Goal: Information Seeking & Learning: Learn about a topic

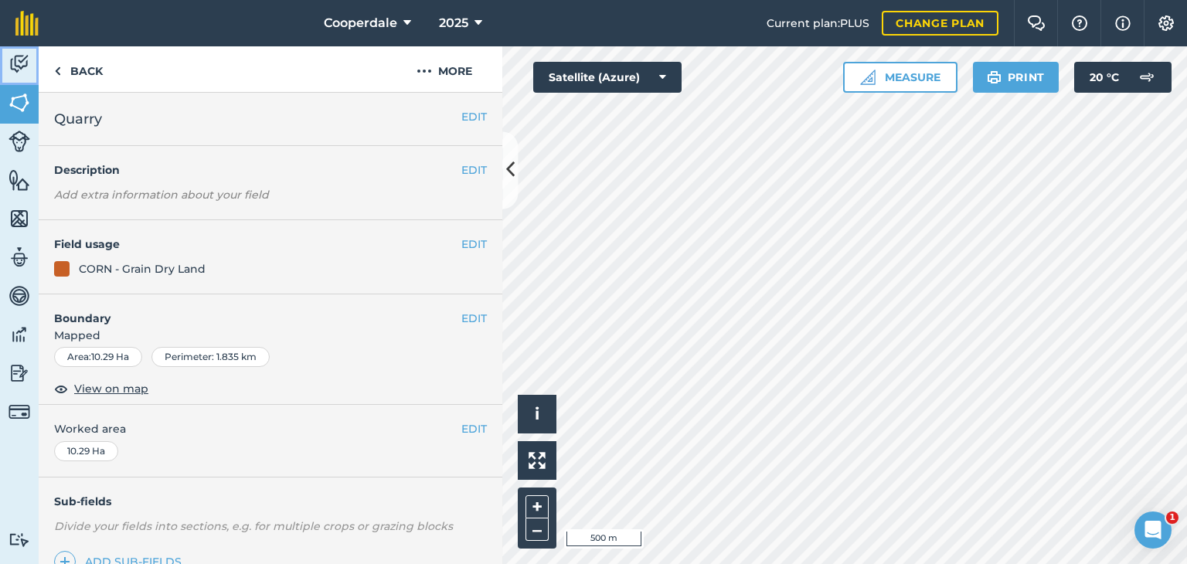
click at [13, 69] on img at bounding box center [20, 64] width 22 height 23
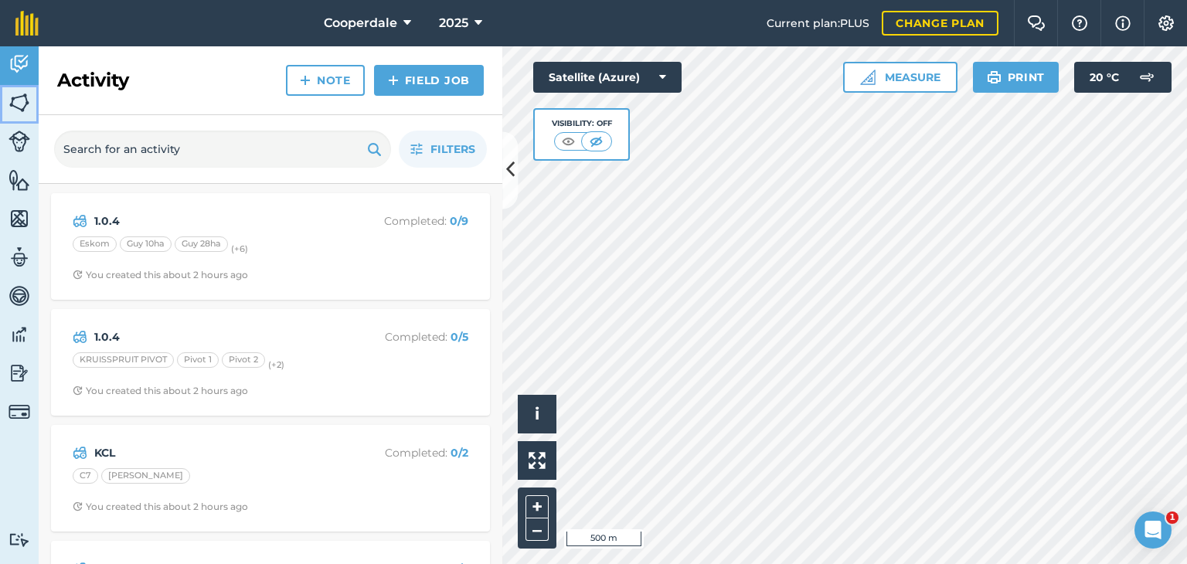
click at [9, 102] on img at bounding box center [20, 102] width 22 height 23
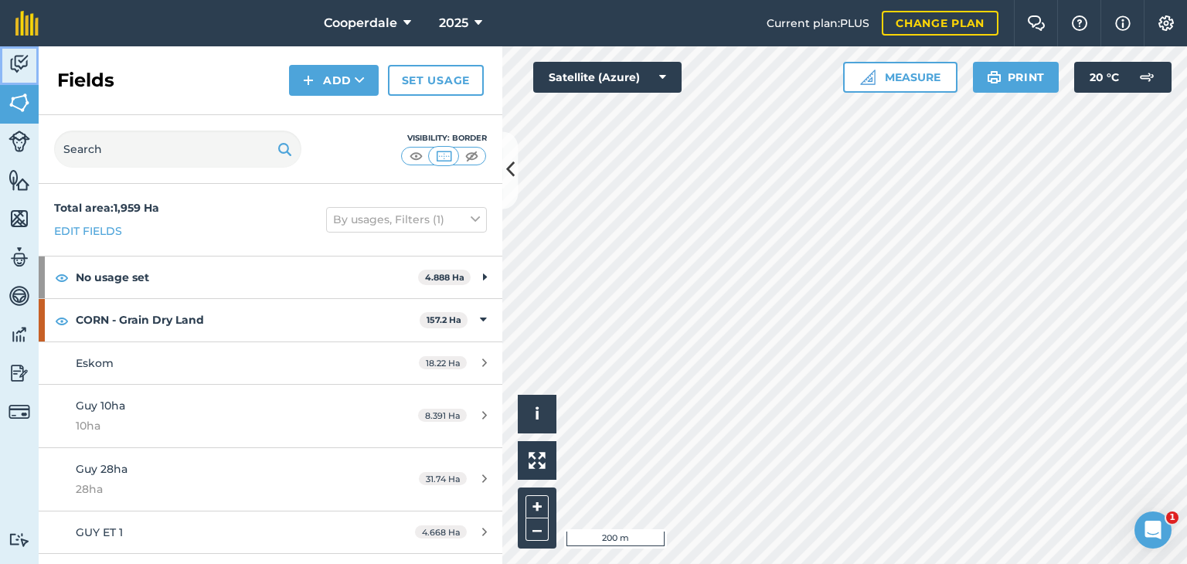
click at [18, 60] on img at bounding box center [20, 64] width 22 height 23
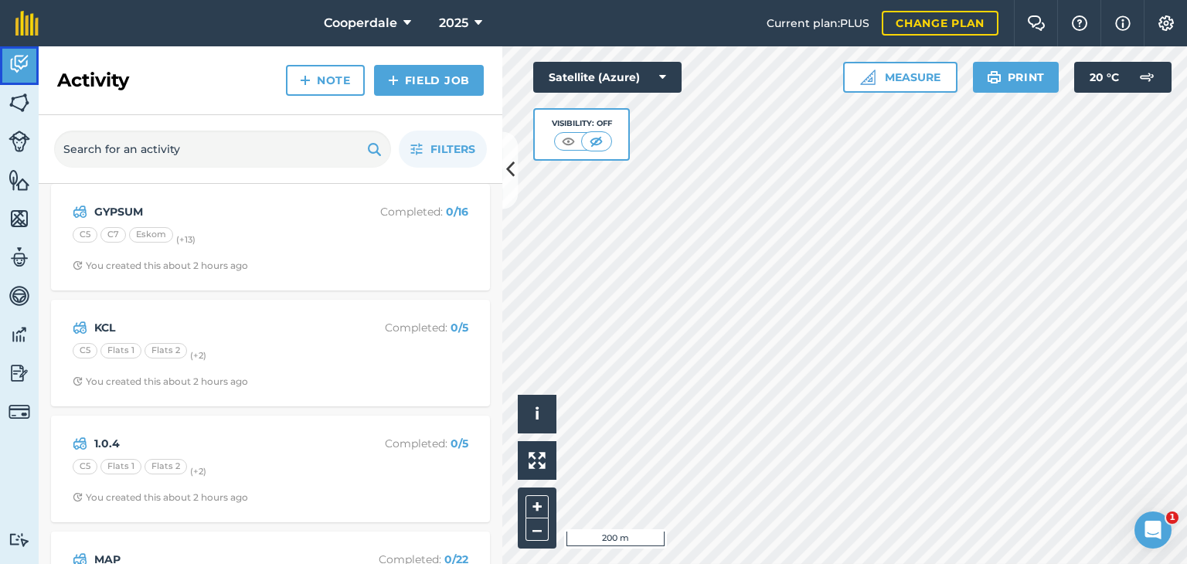
scroll to position [541, 0]
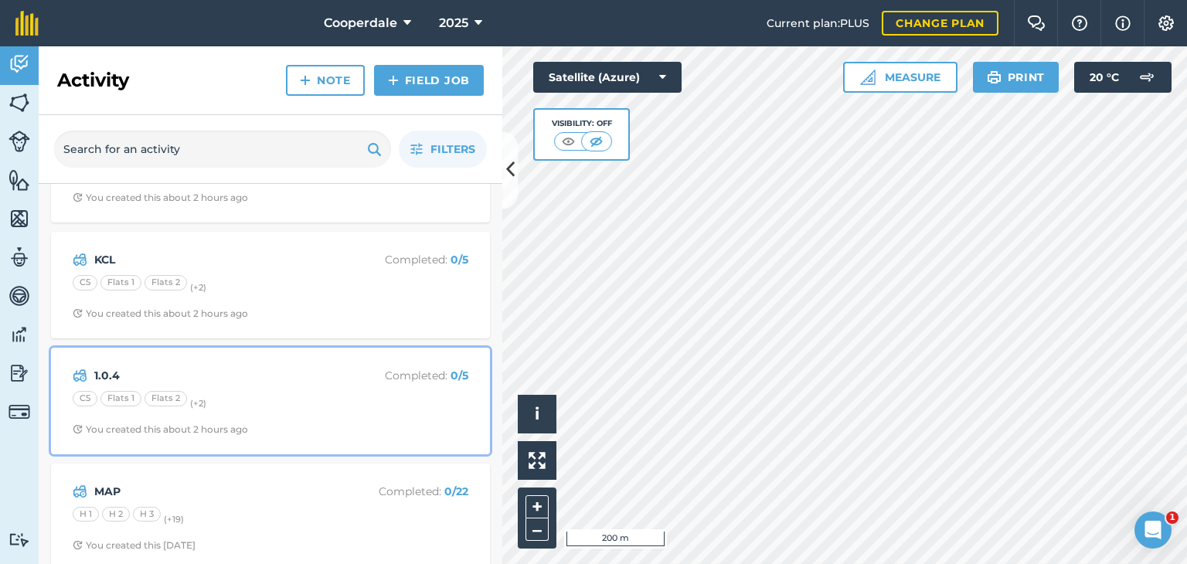
click at [240, 386] on div "1.0.4 Completed : 0 / 5 C5 Flats 1 Flats 2 (+ 2 ) You created this about 2 hour…" at bounding box center [270, 401] width 420 height 88
click at [267, 385] on div "1.0.4 Completed : 0 / 5 C5 Flats 1 Flats 2 (+ 2 ) You created this about 2 hour…" at bounding box center [270, 401] width 420 height 88
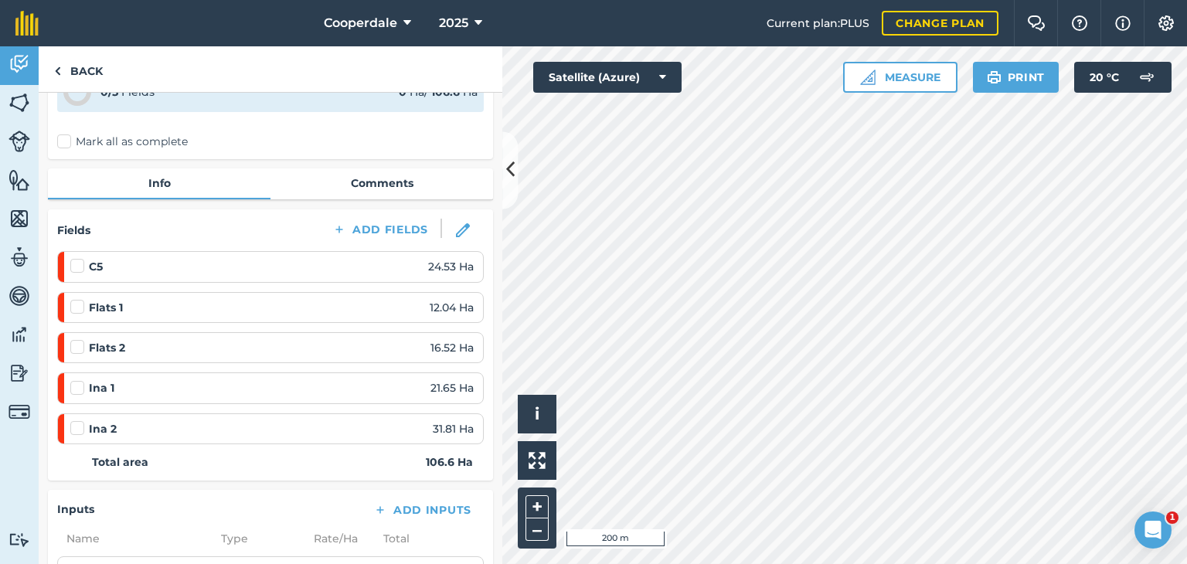
scroll to position [77, 0]
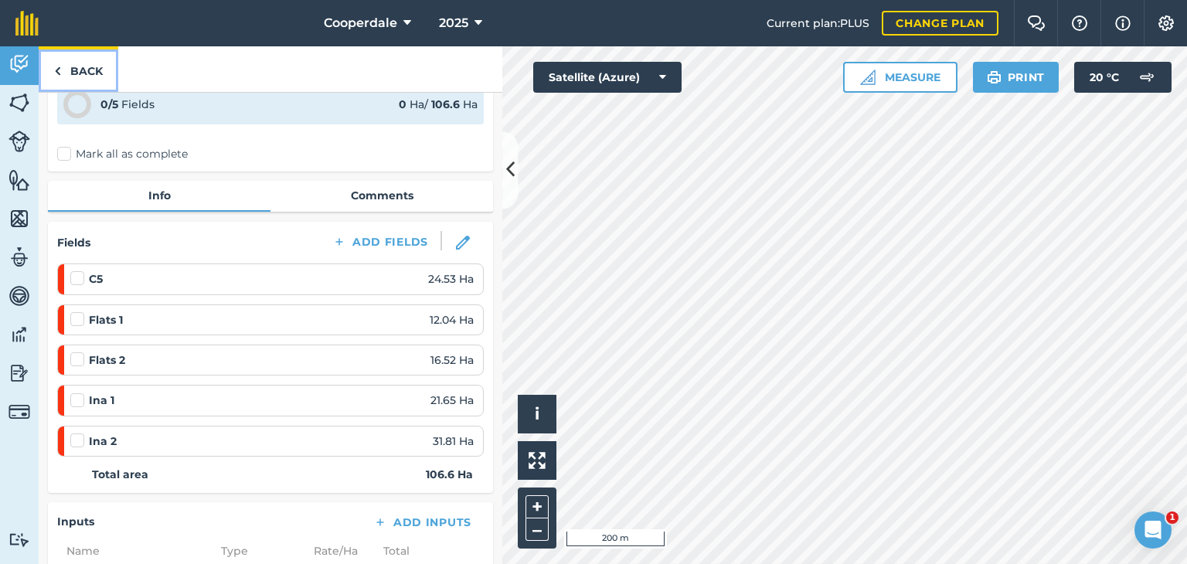
click at [90, 77] on link "Back" at bounding box center [79, 69] width 80 height 46
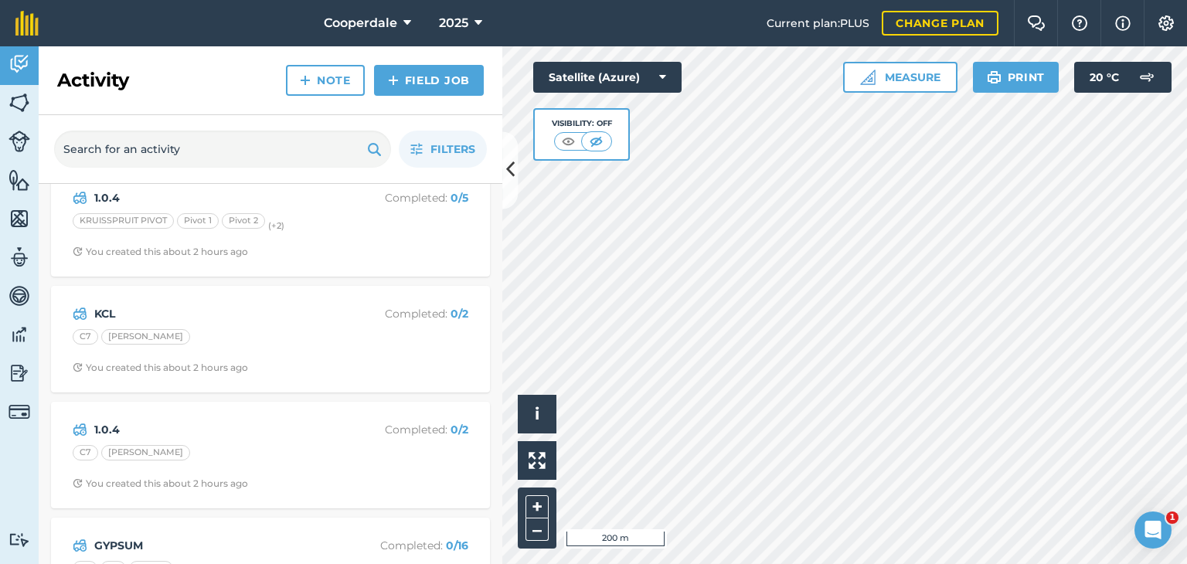
scroll to position [232, 0]
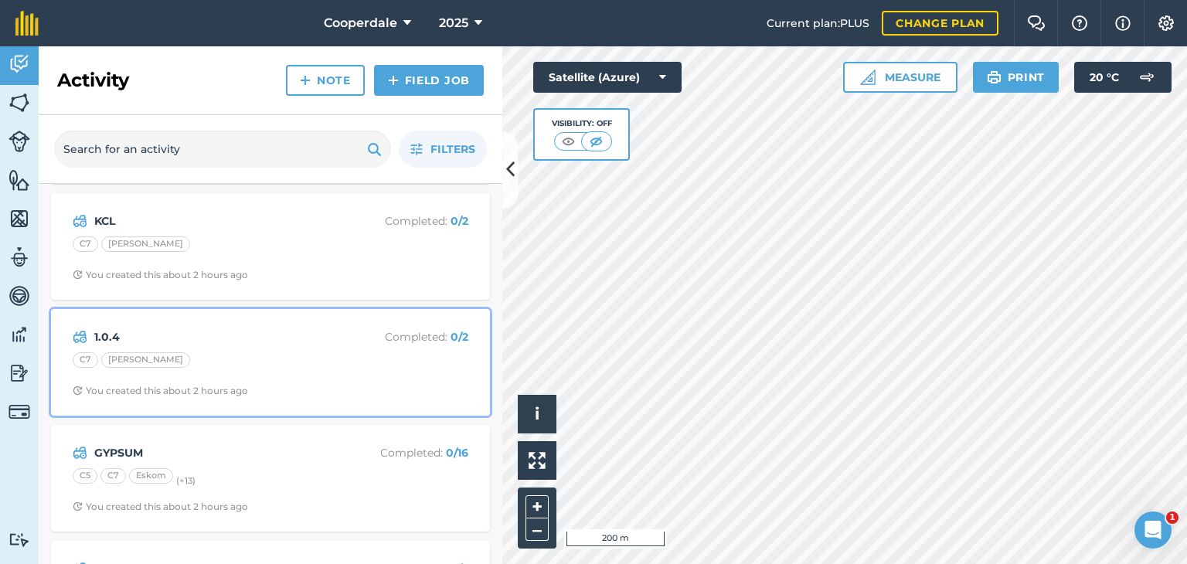
drag, startPoint x: 184, startPoint y: 362, endPoint x: 209, endPoint y: 354, distance: 26.9
click at [185, 362] on div "C7 [PERSON_NAME]" at bounding box center [271, 362] width 396 height 20
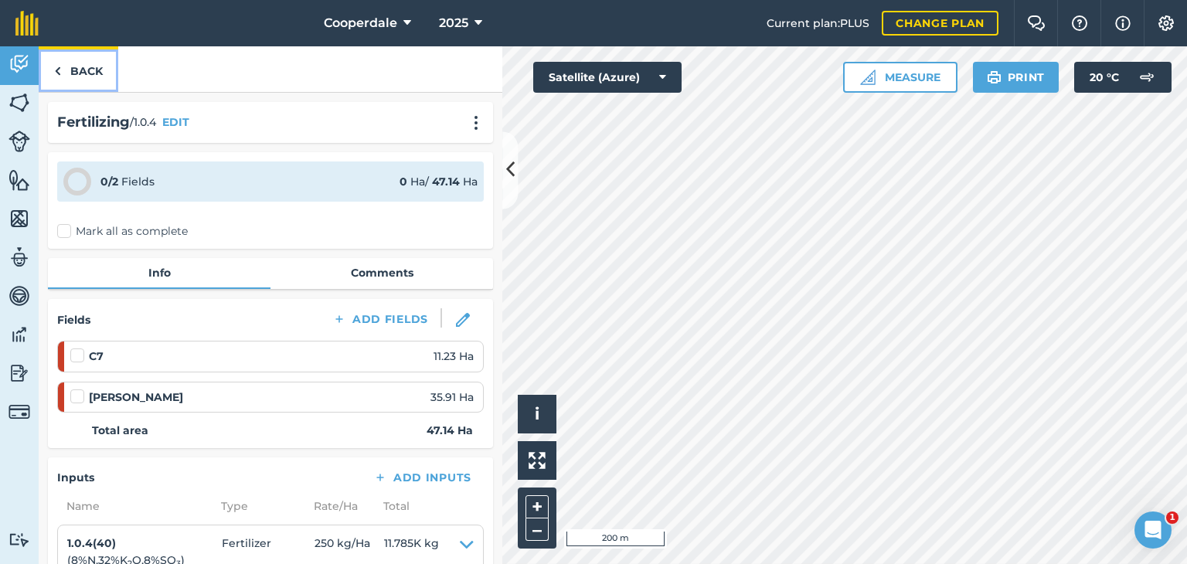
click at [79, 62] on link "Back" at bounding box center [79, 69] width 80 height 46
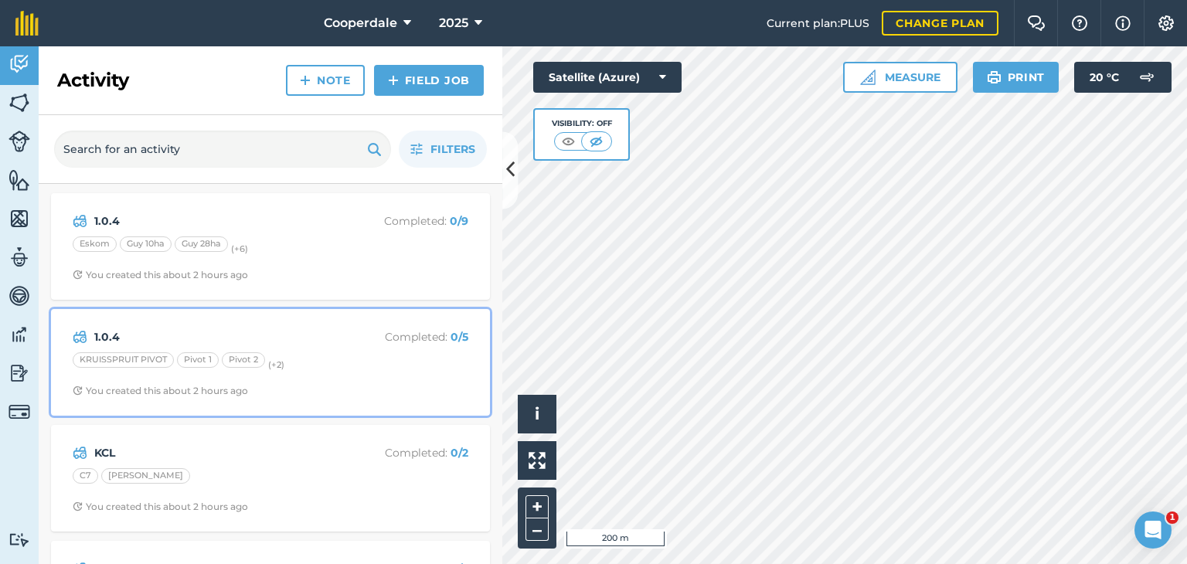
click at [147, 344] on strong "1.0.4" at bounding box center [216, 336] width 245 height 17
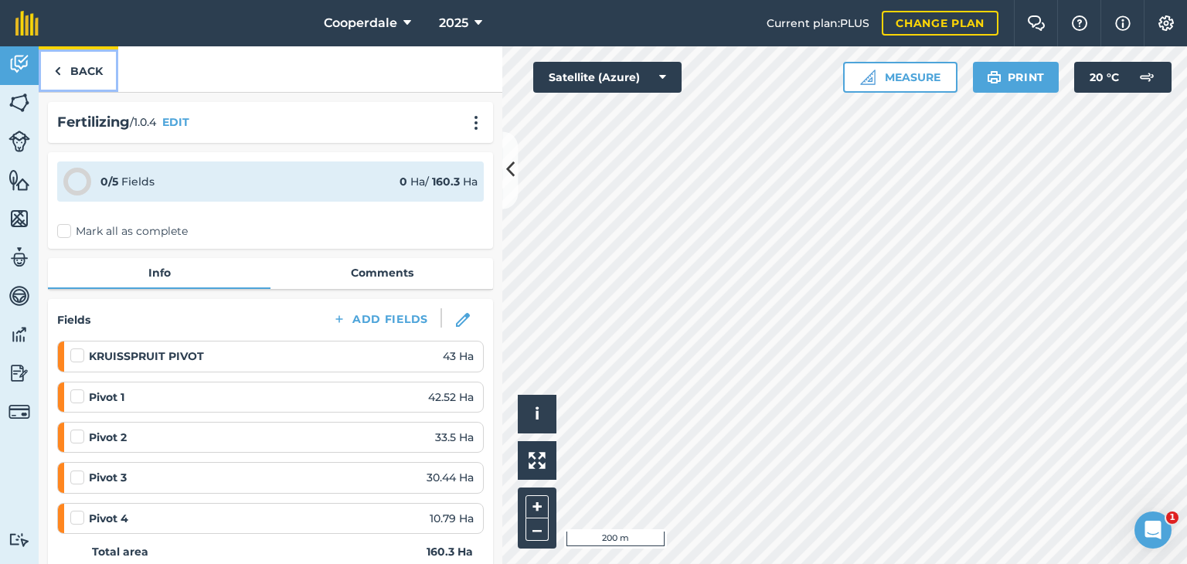
click at [79, 73] on link "Back" at bounding box center [79, 69] width 80 height 46
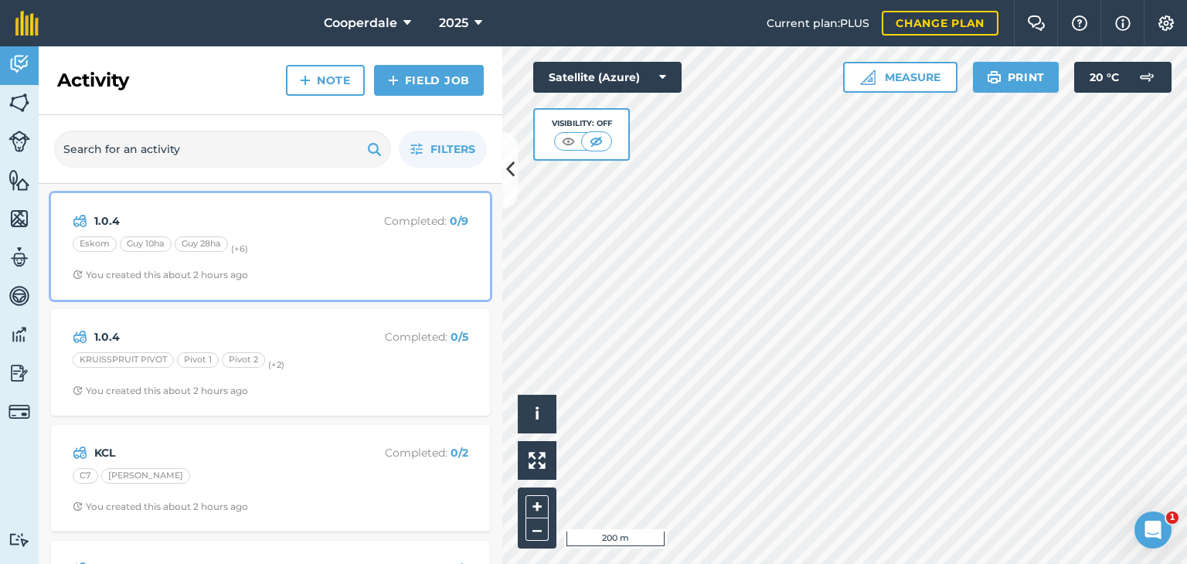
click at [196, 248] on div "Guy 28ha" at bounding box center [201, 243] width 53 height 15
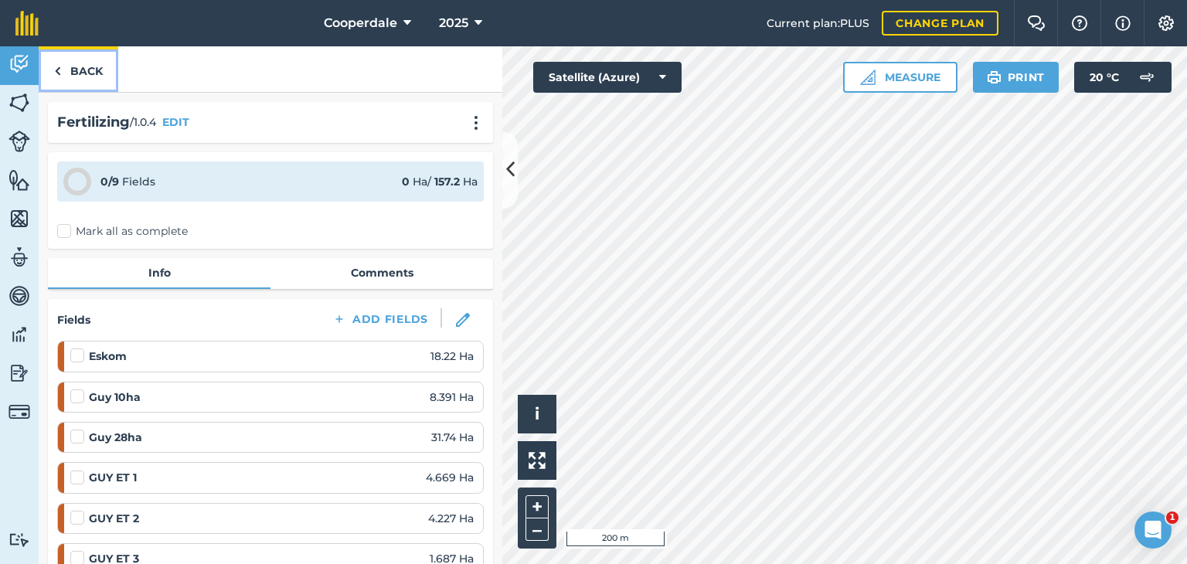
click at [74, 67] on link "Back" at bounding box center [79, 69] width 80 height 46
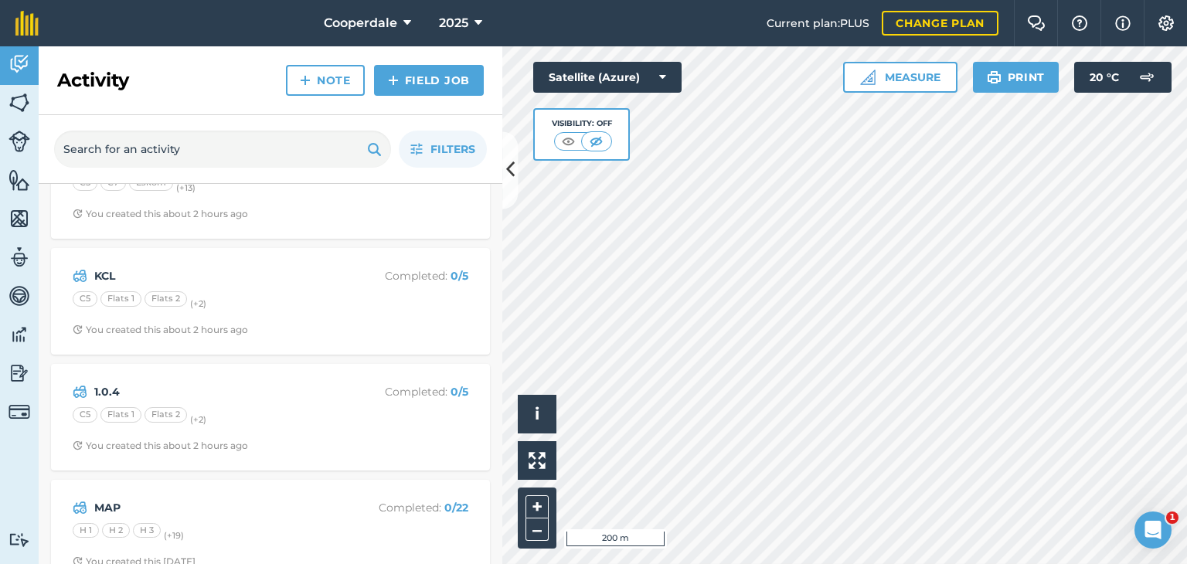
scroll to position [541, 0]
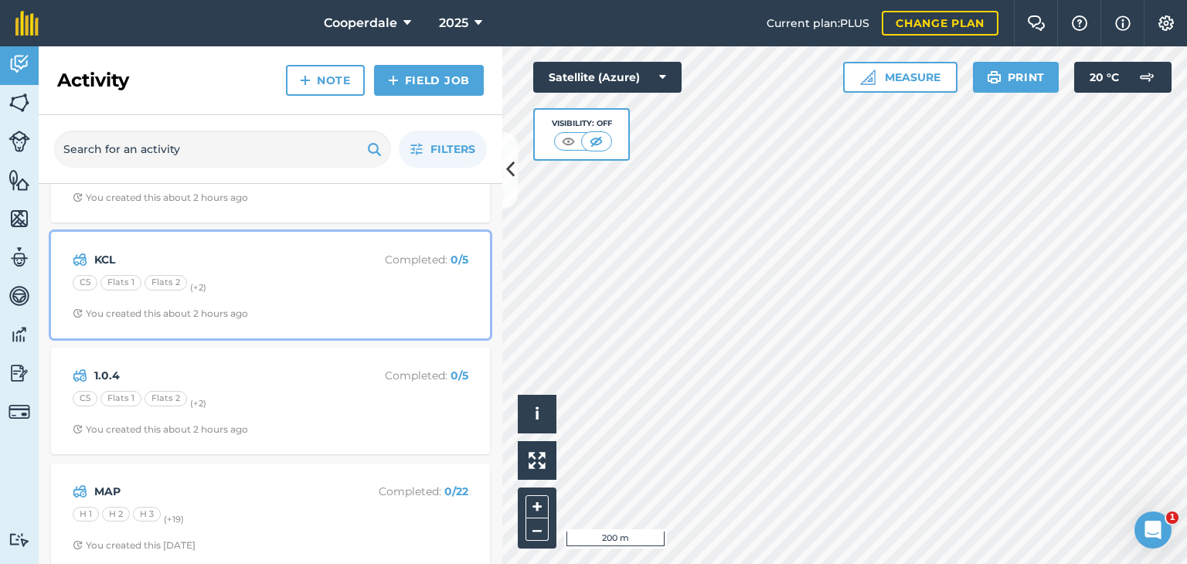
click at [146, 286] on div "Flats 2" at bounding box center [166, 282] width 43 height 15
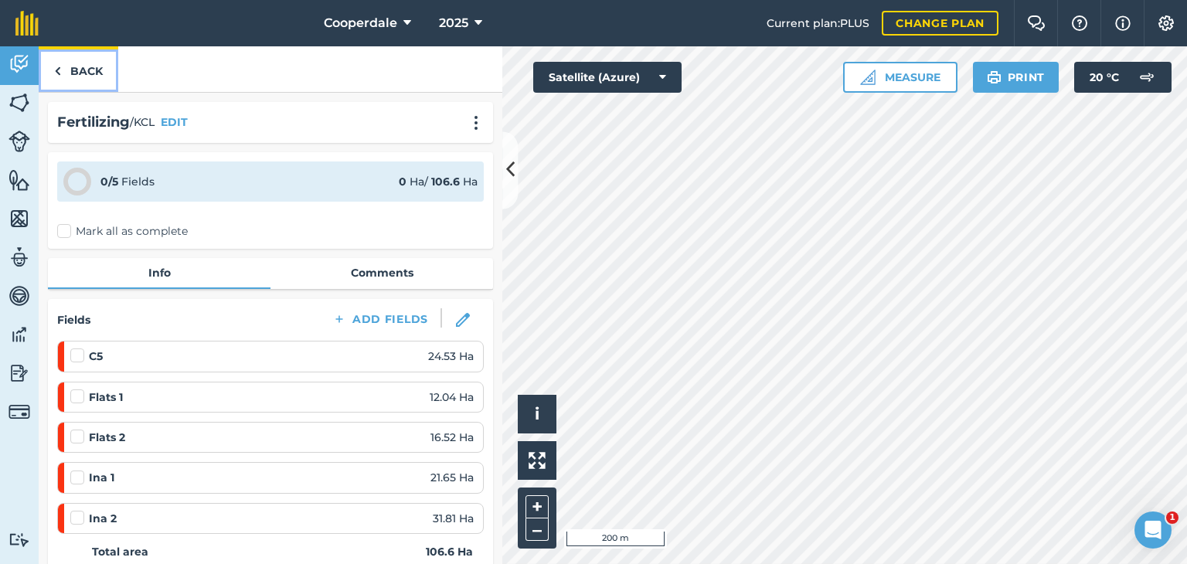
click at [82, 80] on link "Back" at bounding box center [79, 69] width 80 height 46
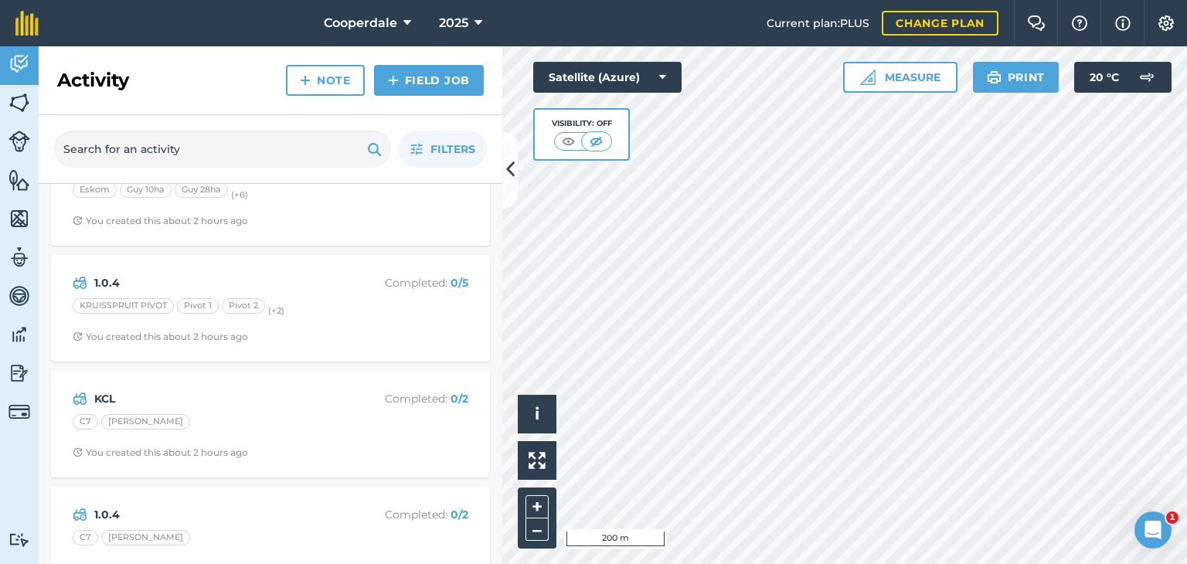
scroll to position [155, 0]
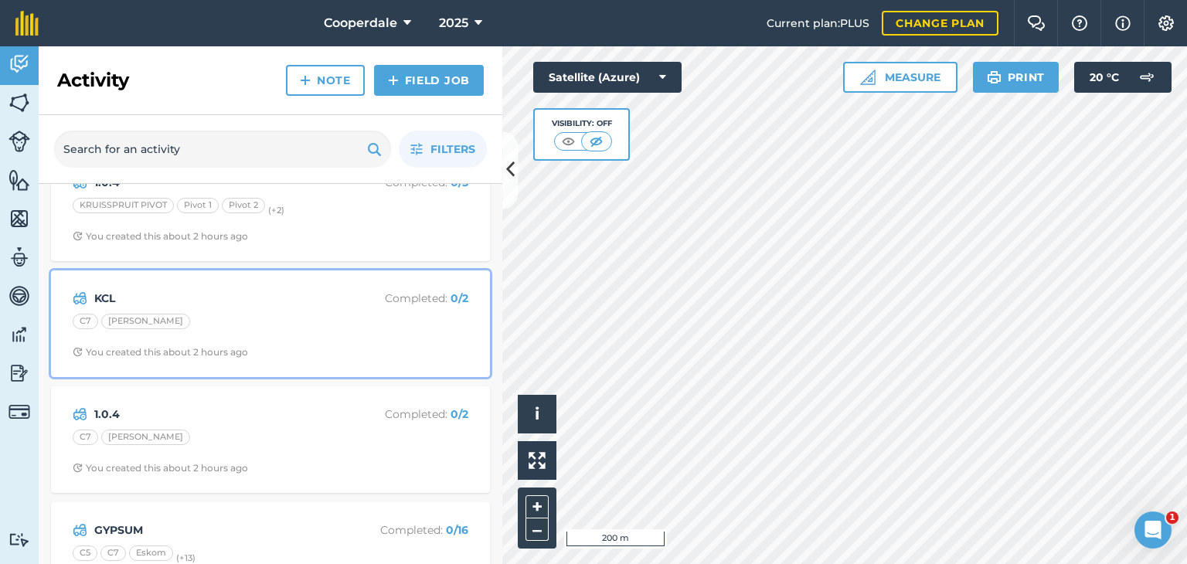
click at [252, 316] on div "C7 [PERSON_NAME]" at bounding box center [271, 324] width 396 height 20
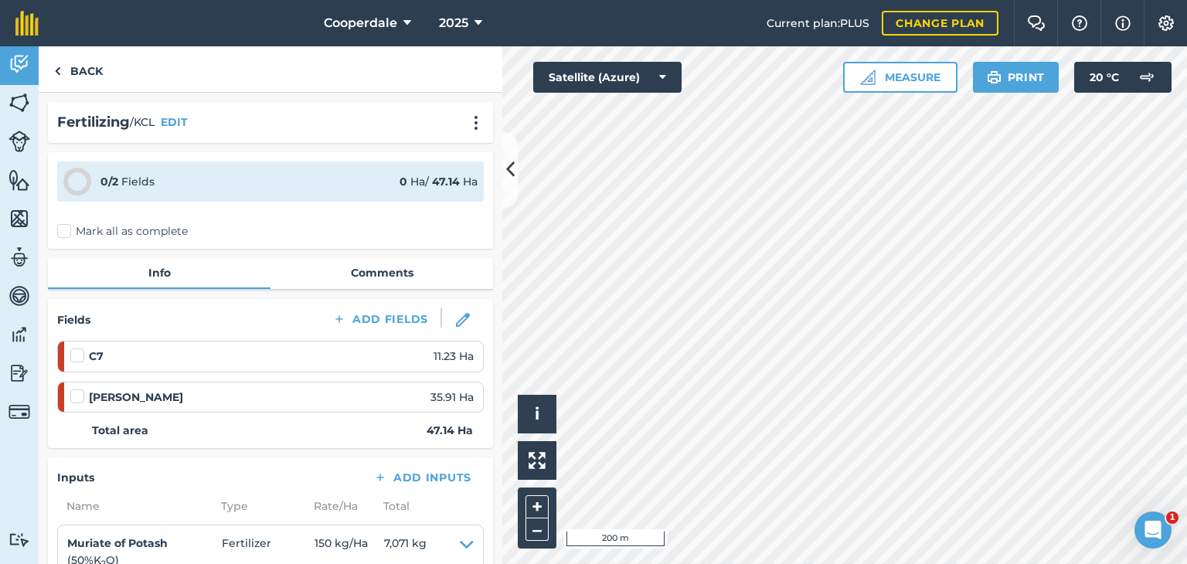
scroll to position [77, 0]
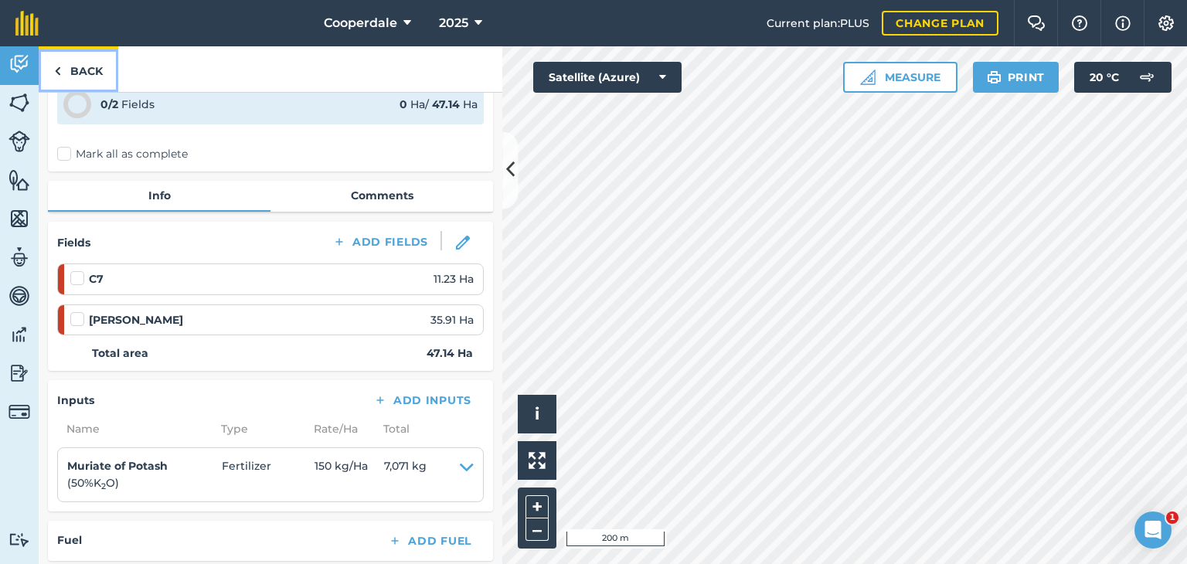
click at [90, 61] on link "Back" at bounding box center [79, 69] width 80 height 46
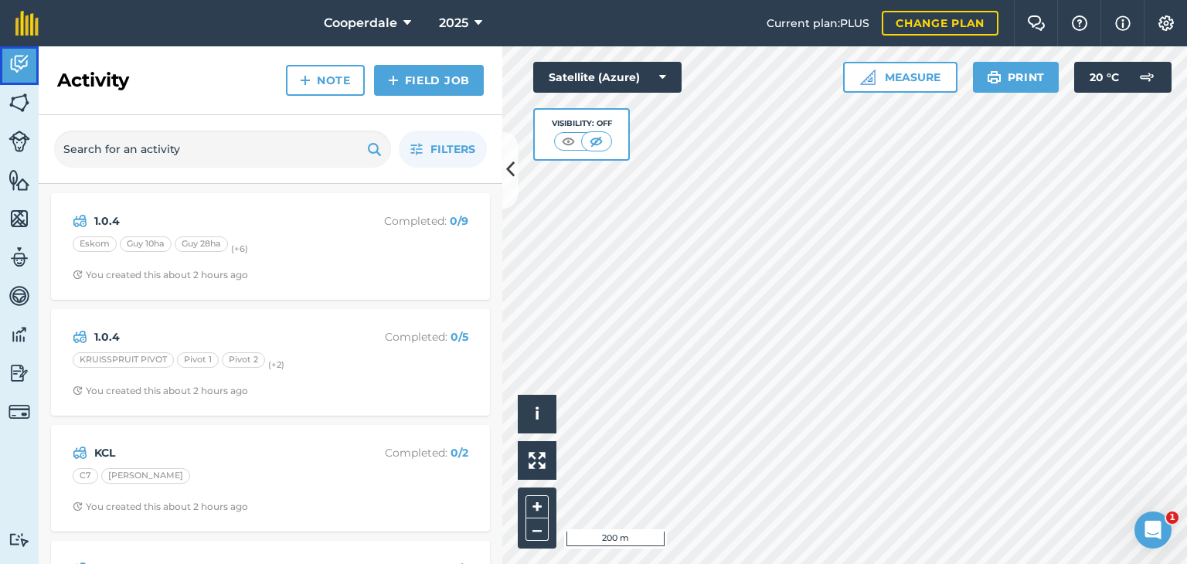
drag, startPoint x: 17, startPoint y: 66, endPoint x: 43, endPoint y: 137, distance: 75.1
click at [17, 65] on img at bounding box center [20, 64] width 22 height 23
